Goal: Contribute content

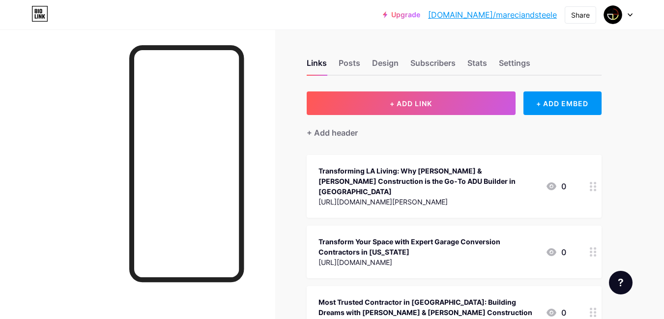
click at [376, 118] on div "+ Add header" at bounding box center [454, 127] width 295 height 24
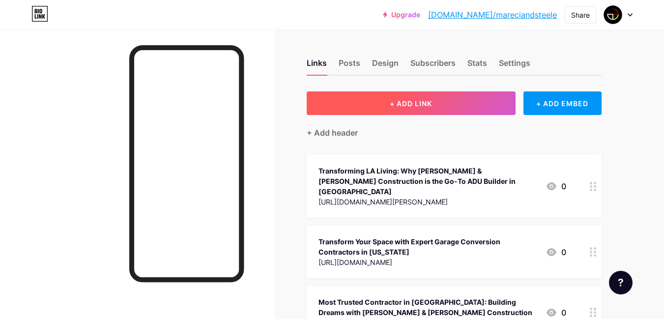
click at [375, 107] on button "+ ADD LINK" at bounding box center [411, 103] width 209 height 24
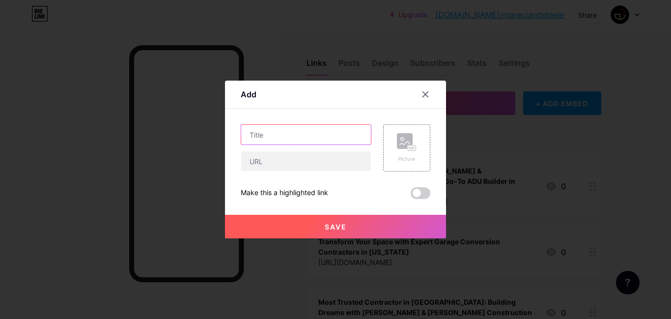
click at [290, 135] on input "text" at bounding box center [306, 135] width 130 height 20
paste input "Roofing Repair and Replacement Services in [GEOGRAPHIC_DATA] [GEOGRAPHIC_DATA]"
type input "Roofing Repair and Replacement Services in [GEOGRAPHIC_DATA] [GEOGRAPHIC_DATA]"
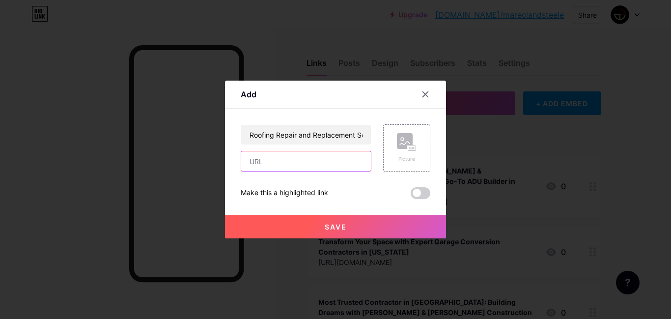
click at [297, 158] on input "text" at bounding box center [306, 161] width 130 height 20
paste input "[URL][DOMAIN_NAME]"
type input "[URL][DOMAIN_NAME]"
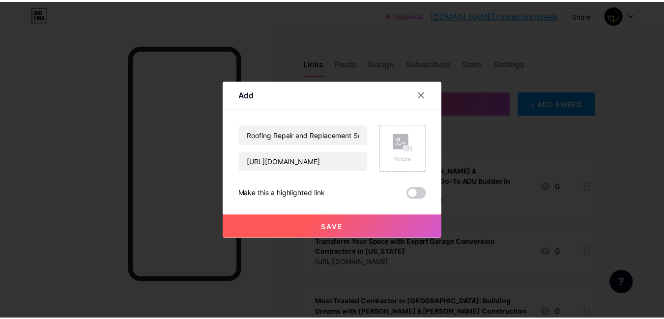
scroll to position [0, 0]
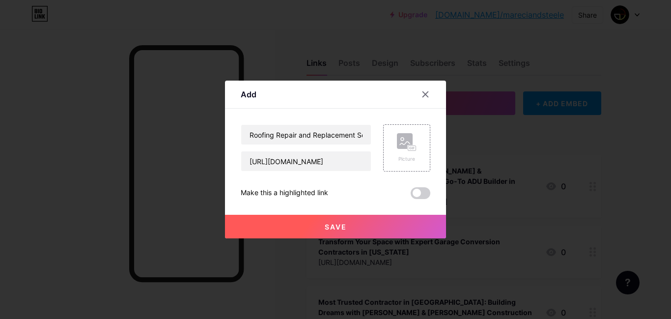
click at [283, 215] on div "Save" at bounding box center [335, 218] width 221 height 39
click at [284, 221] on button "Save" at bounding box center [335, 227] width 221 height 24
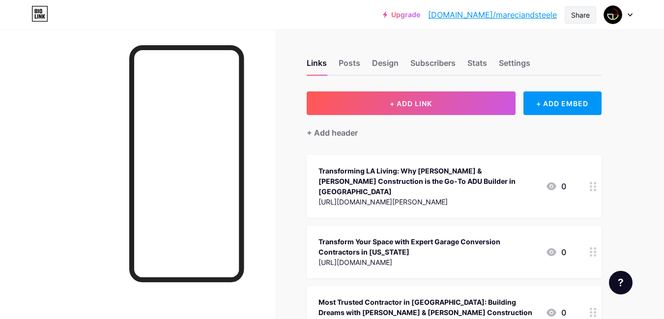
click at [573, 20] on div "Share" at bounding box center [580, 15] width 19 height 10
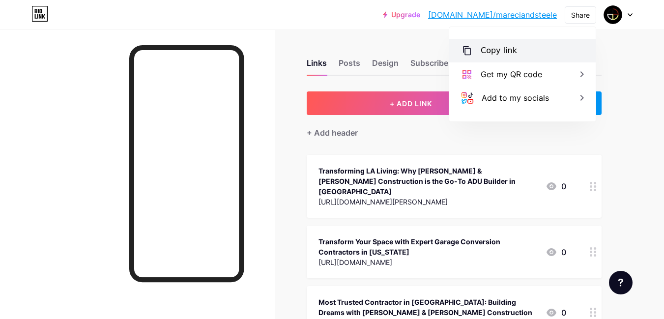
click at [492, 46] on div "Copy link" at bounding box center [499, 51] width 36 height 12
